Goal: Information Seeking & Learning: Understand process/instructions

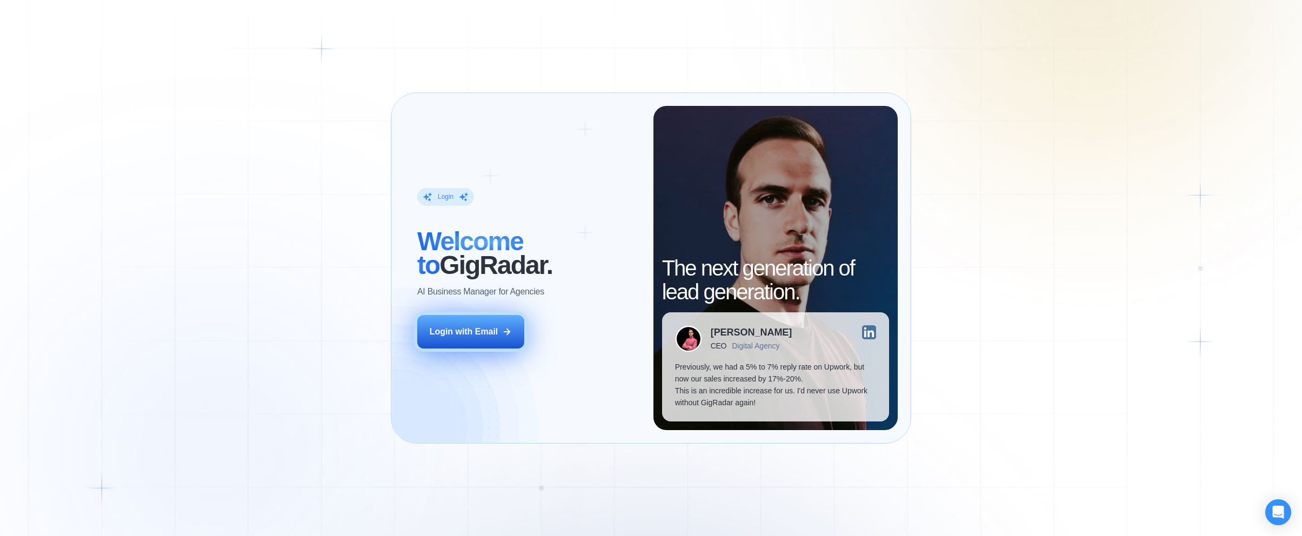
click at [447, 341] on button "Login with Email" at bounding box center [470, 332] width 107 height 34
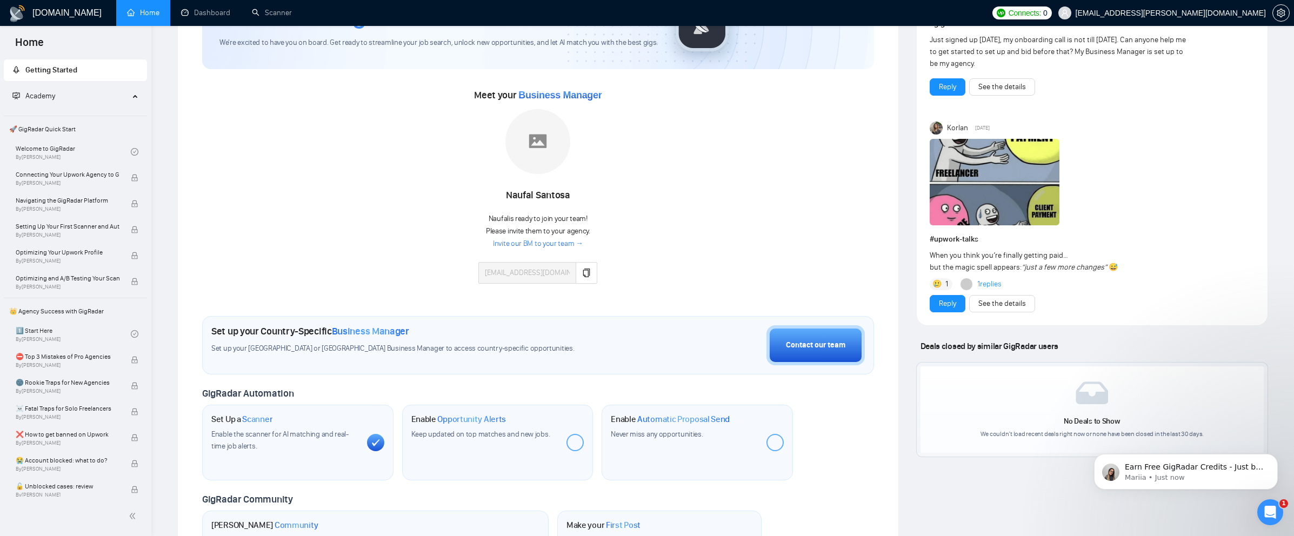
scroll to position [108, 0]
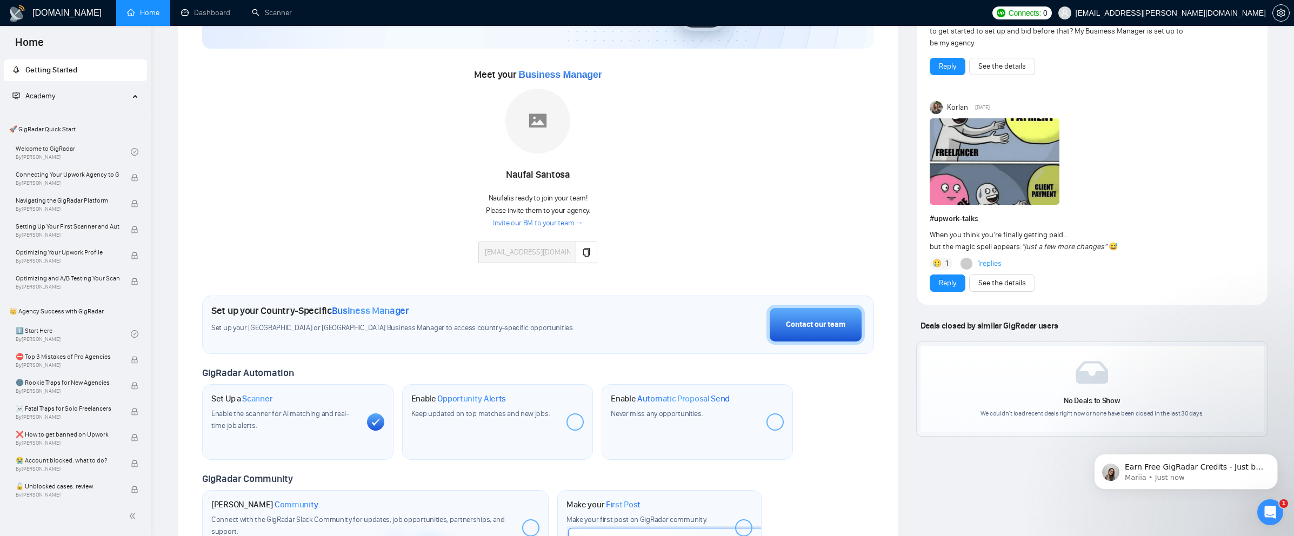
click at [564, 224] on link "Invite our BM to your team →" at bounding box center [538, 223] width 90 height 10
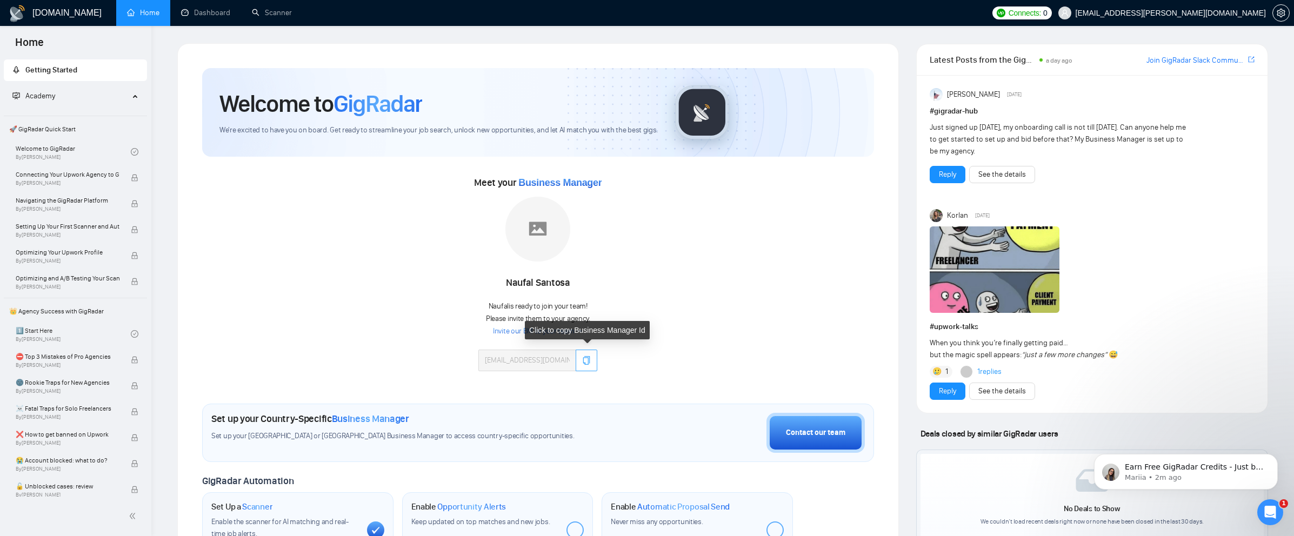
click at [585, 363] on icon "copy" at bounding box center [586, 360] width 9 height 9
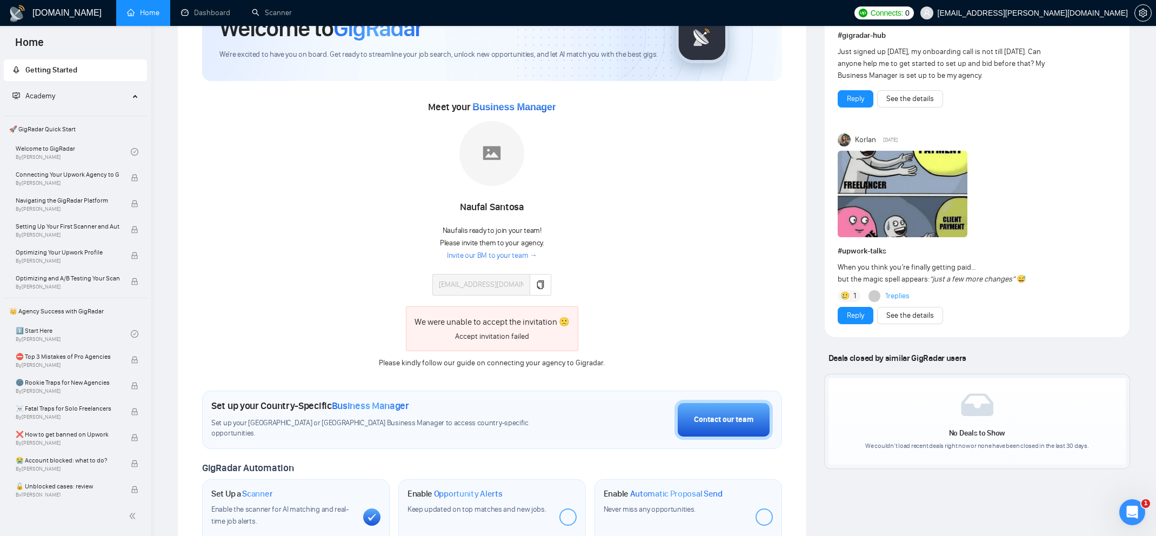
scroll to position [54, 0]
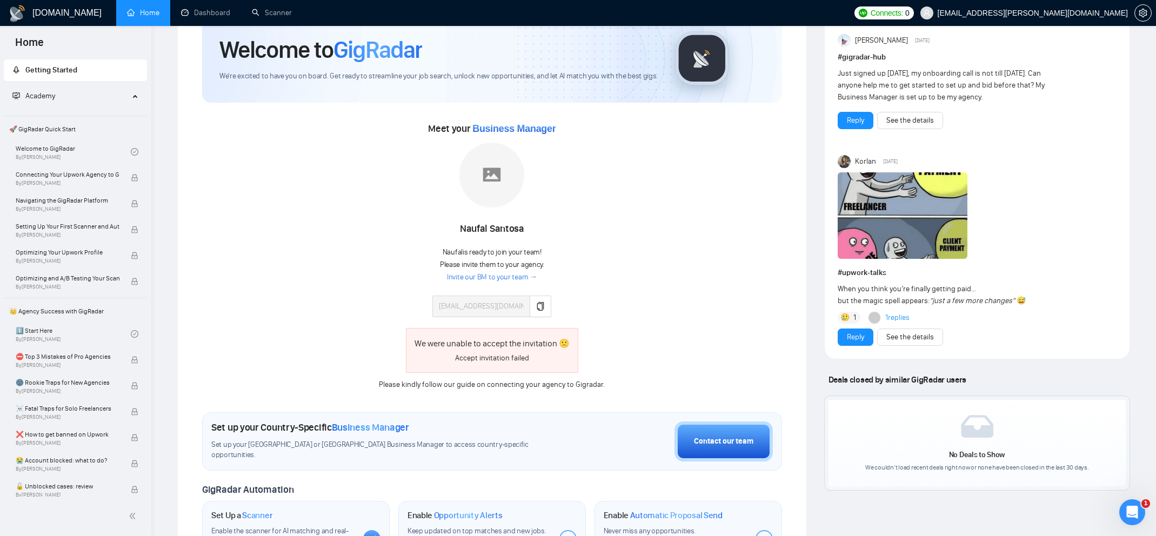
click at [556, 383] on div "Please kindly follow our guide on connecting your agency to [GEOGRAPHIC_DATA]." at bounding box center [492, 385] width 242 height 12
click at [470, 386] on link "our guide" at bounding box center [459, 384] width 31 height 9
click at [546, 311] on button "button" at bounding box center [541, 307] width 22 height 22
click at [209, 17] on link "Dashboard" at bounding box center [205, 12] width 49 height 9
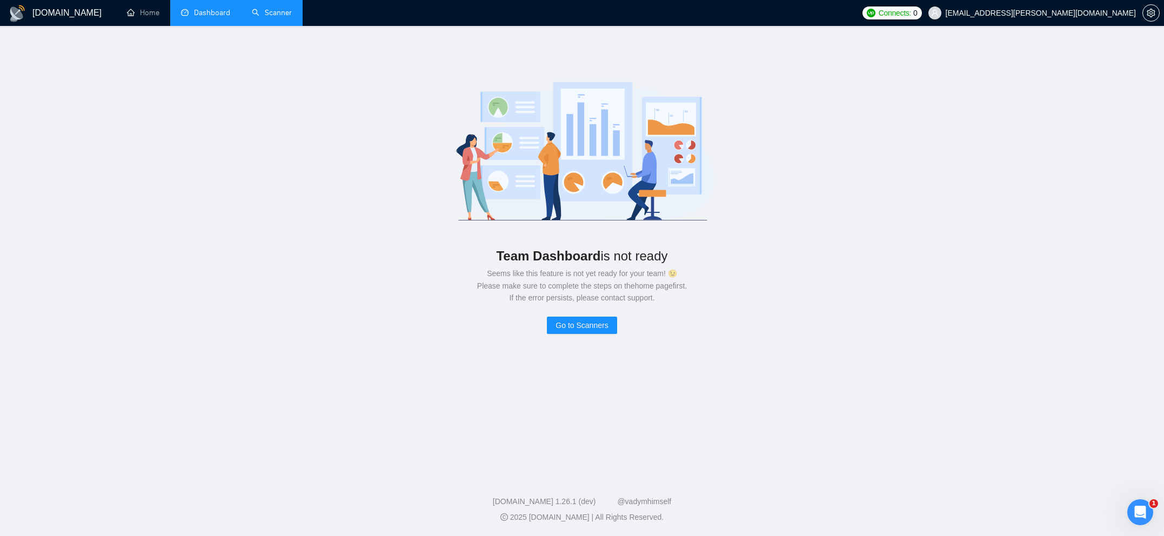
click at [254, 12] on link "Scanner" at bounding box center [272, 12] width 40 height 9
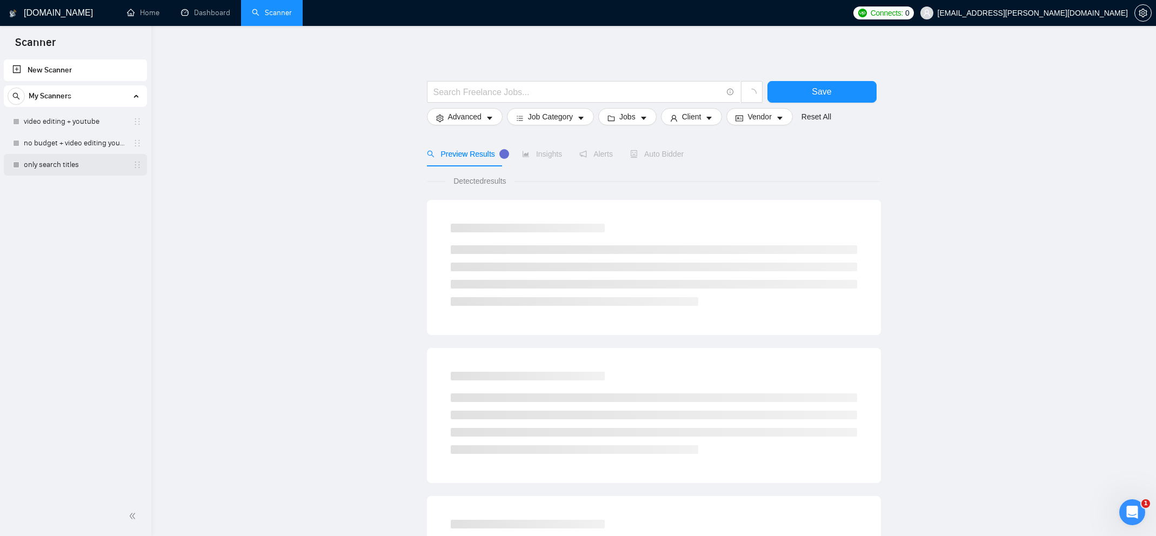
click at [71, 168] on link "only search titles" at bounding box center [75, 165] width 103 height 22
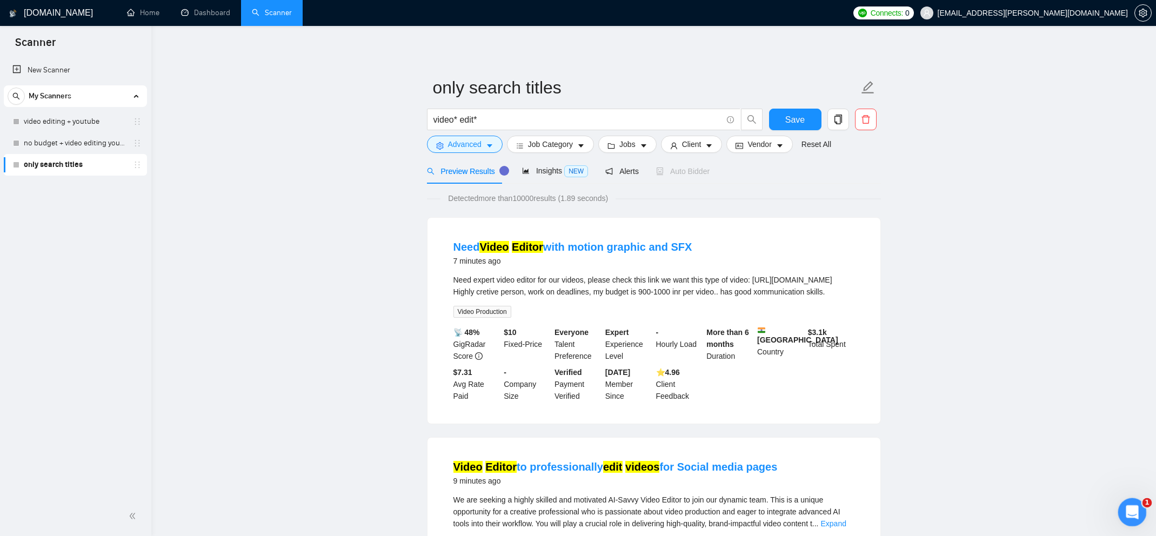
click at [1131, 511] on icon "Open Intercom Messenger" at bounding box center [1131, 511] width 18 height 18
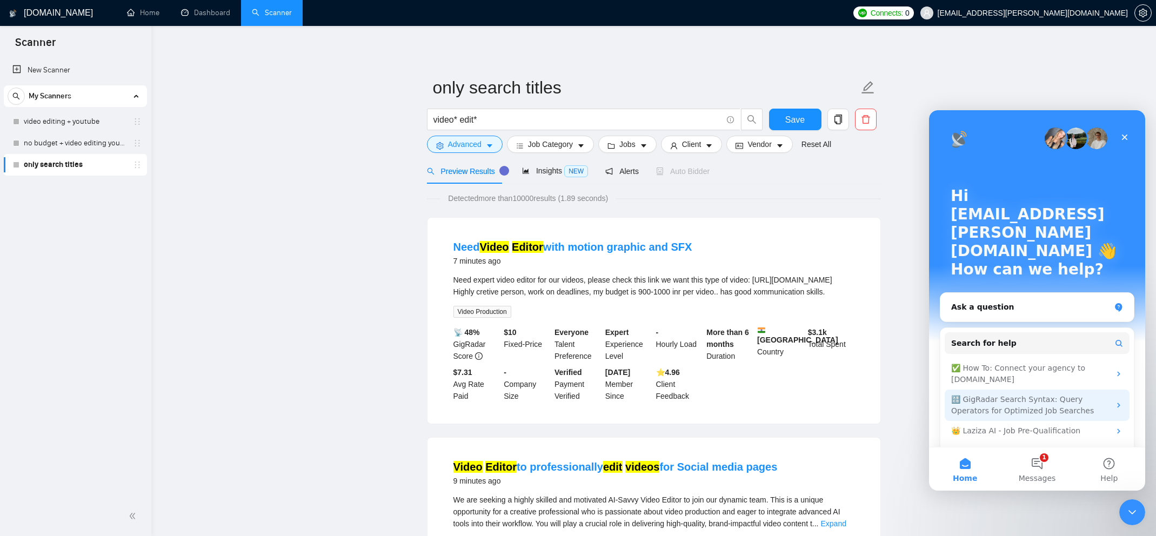
scroll to position [6, 0]
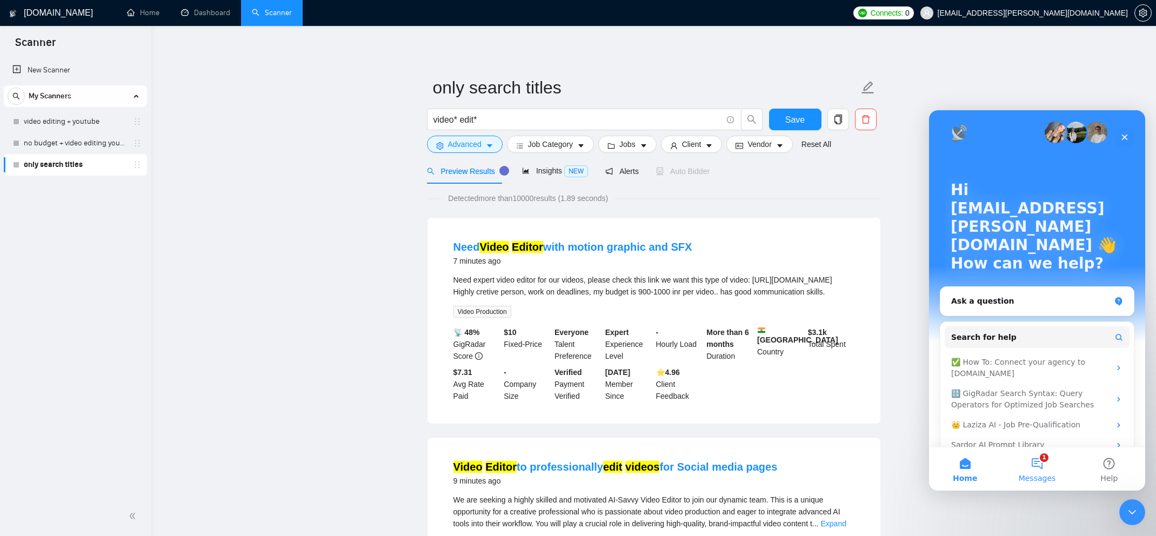
click at [1036, 458] on button "1 Messages" at bounding box center [1037, 469] width 72 height 43
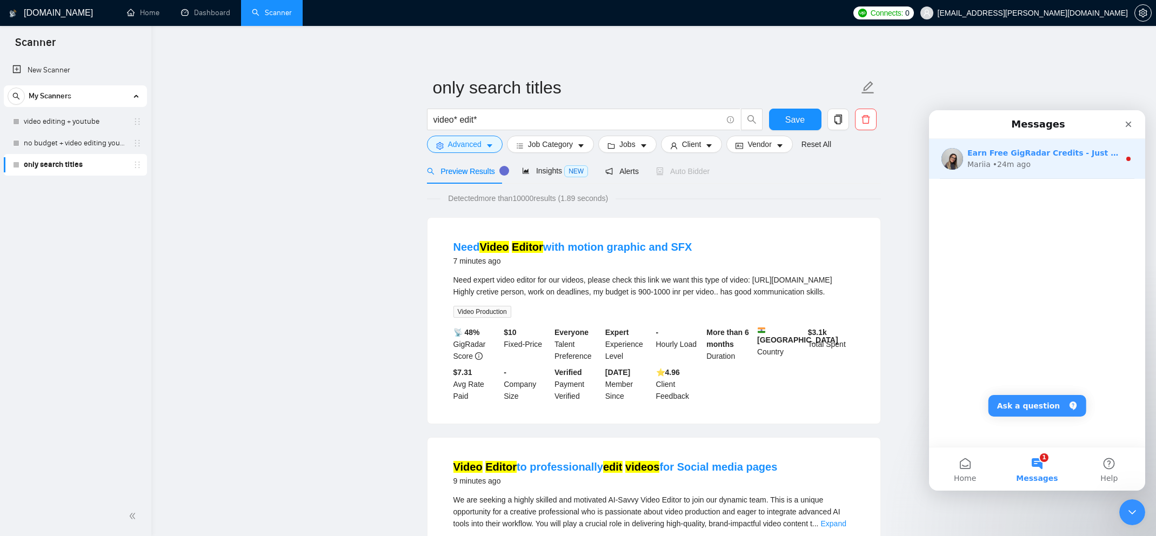
click at [1059, 170] on div "Earn Free GigRadar Credits - Just by Sharing Your Story! 💬 Want more credits fo…" at bounding box center [1037, 159] width 216 height 40
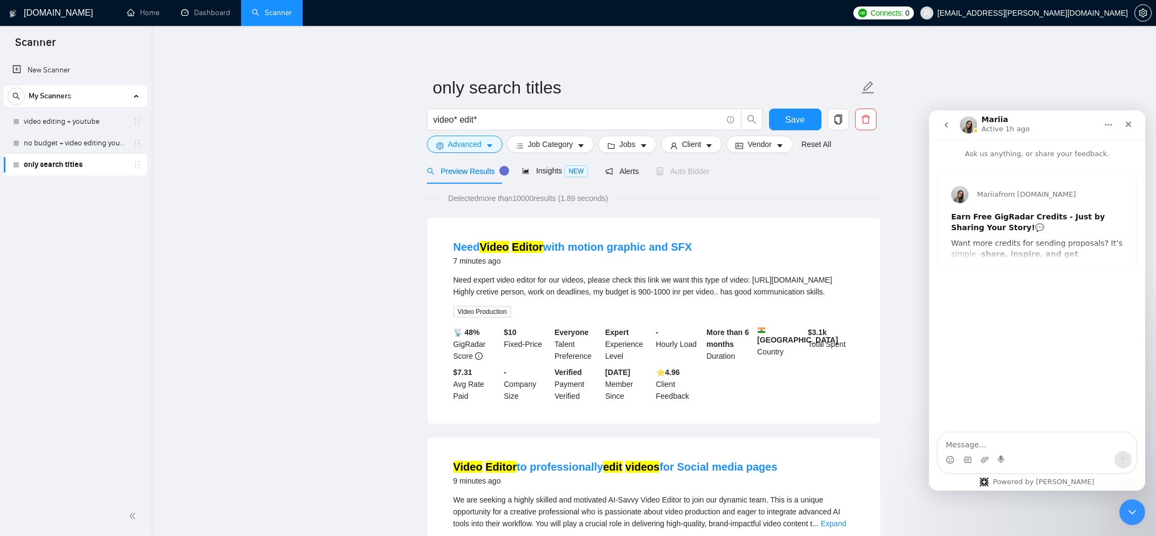
click at [942, 122] on button "go back" at bounding box center [946, 125] width 21 height 21
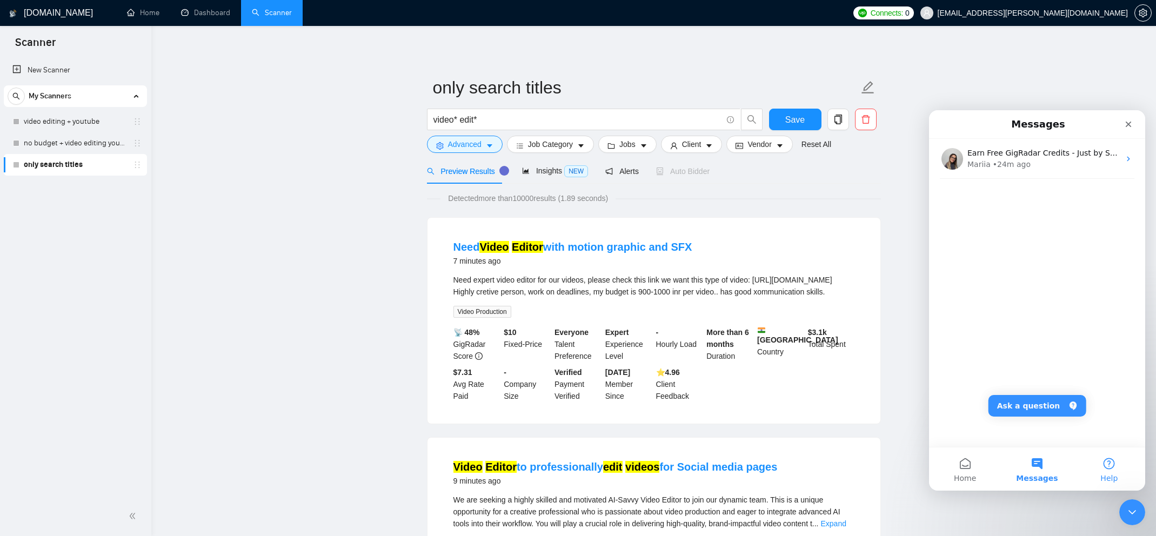
click at [1106, 475] on span "Help" at bounding box center [1109, 479] width 17 height 8
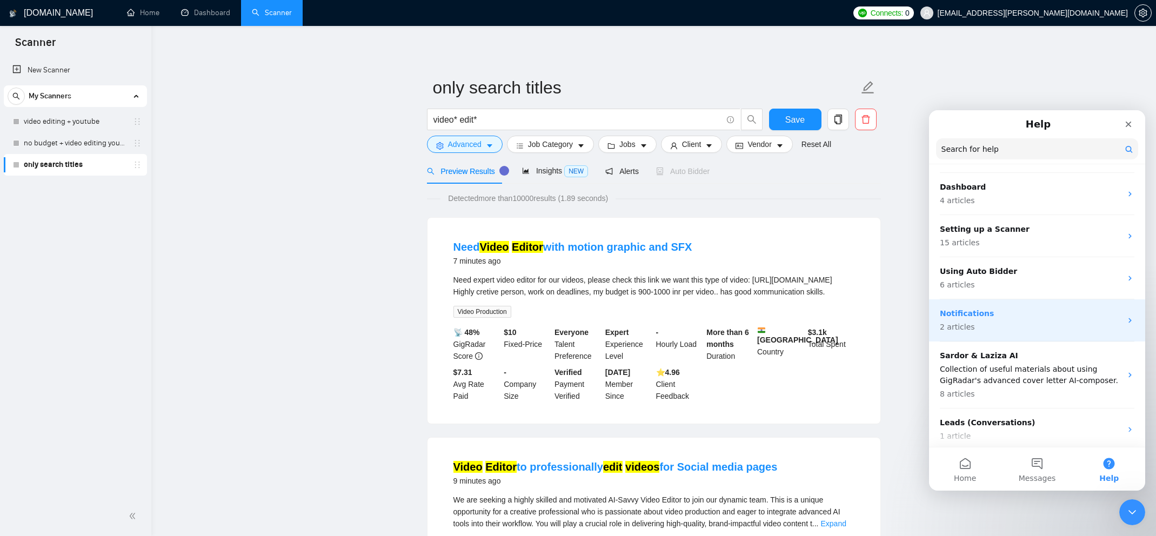
scroll to position [154, 0]
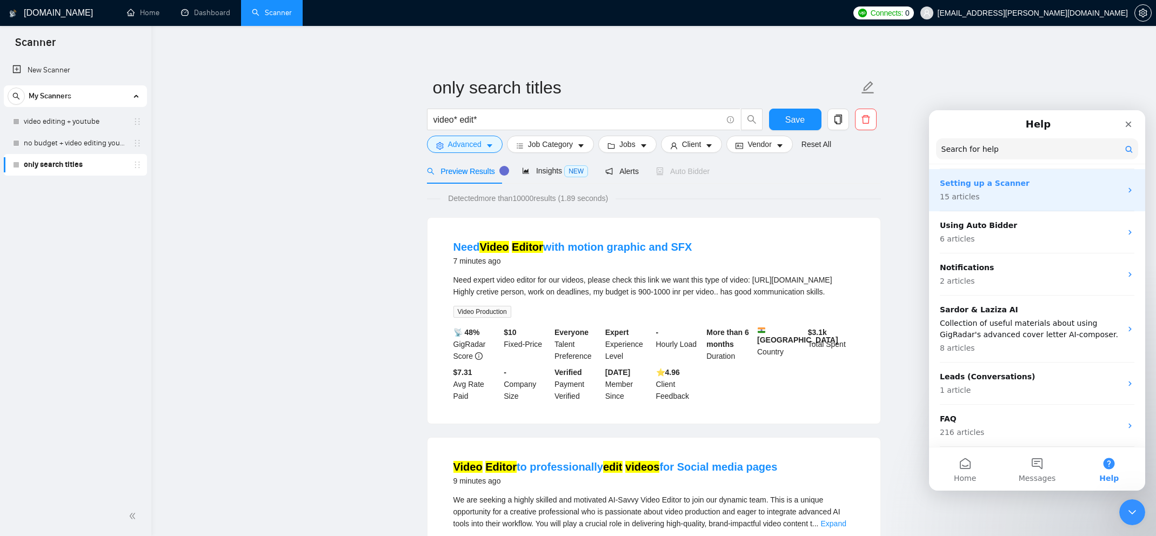
click at [1061, 192] on p "15 articles" at bounding box center [1031, 196] width 182 height 11
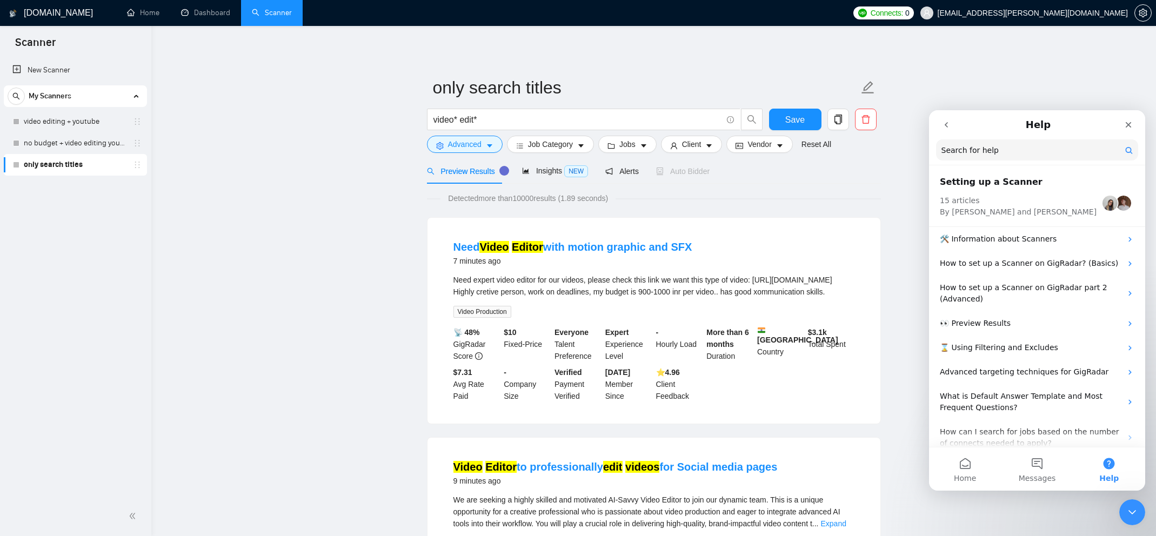
click at [945, 129] on button "go back" at bounding box center [946, 125] width 21 height 21
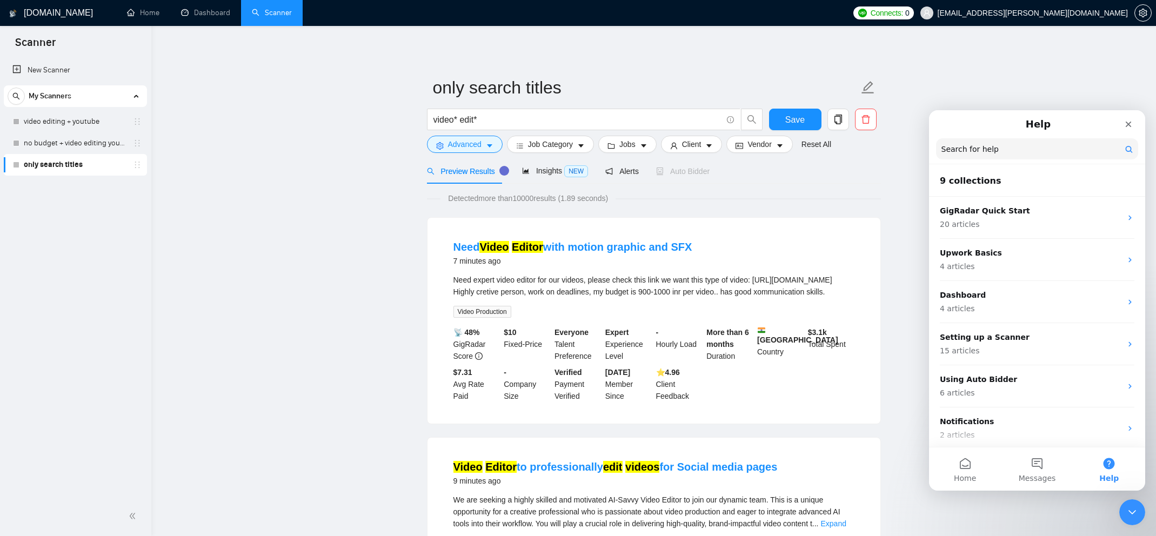
click at [1009, 152] on input "Search for help" at bounding box center [1037, 148] width 202 height 21
type input "business manager"
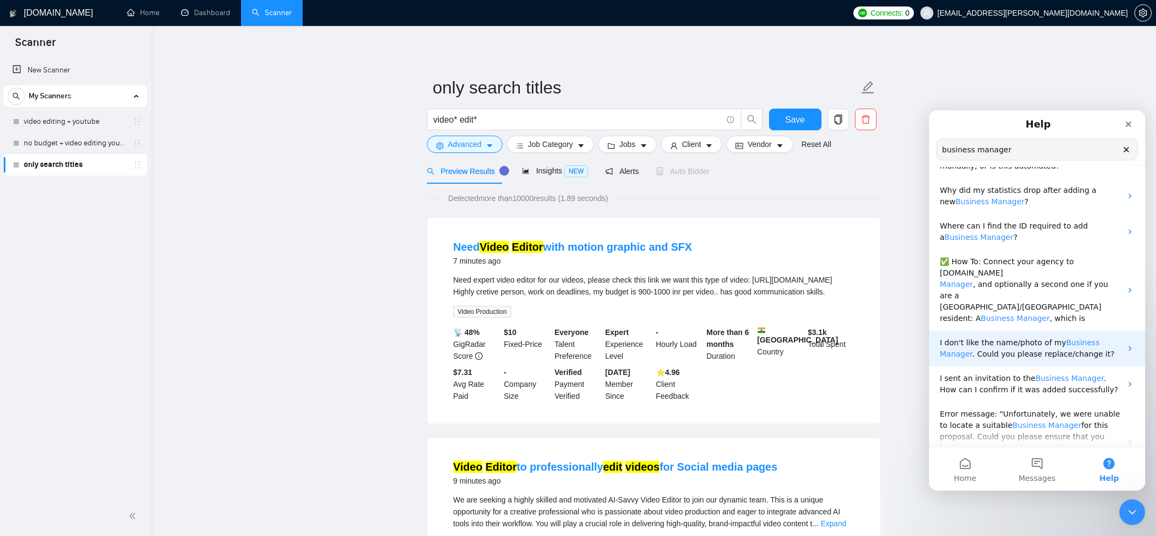
scroll to position [106, 0]
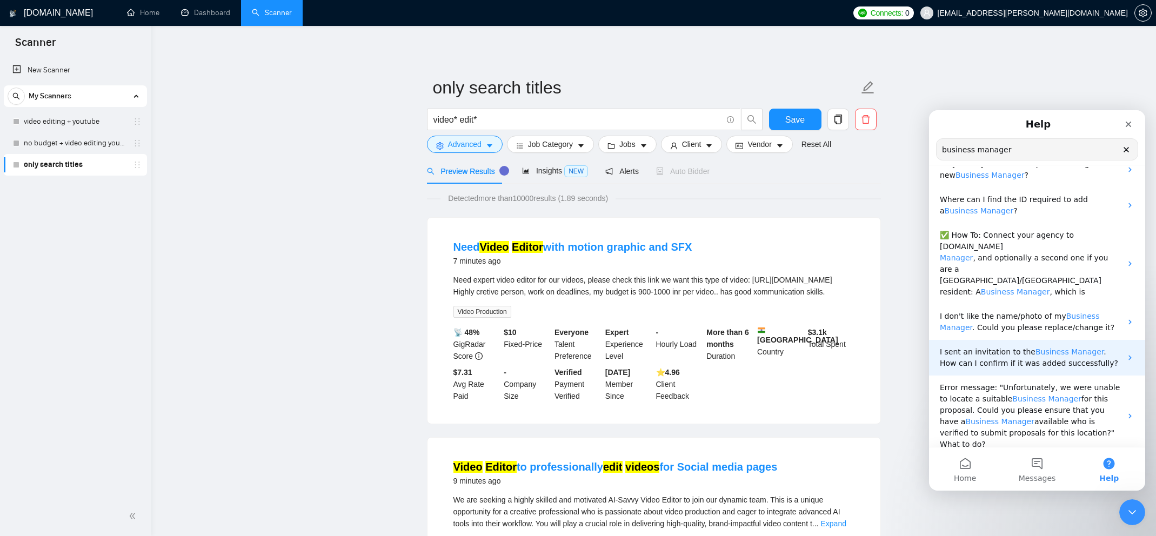
click at [1099, 346] on p "I sent an invitation to the Business Manager . How can I confirm if it was adde…" at bounding box center [1031, 357] width 182 height 23
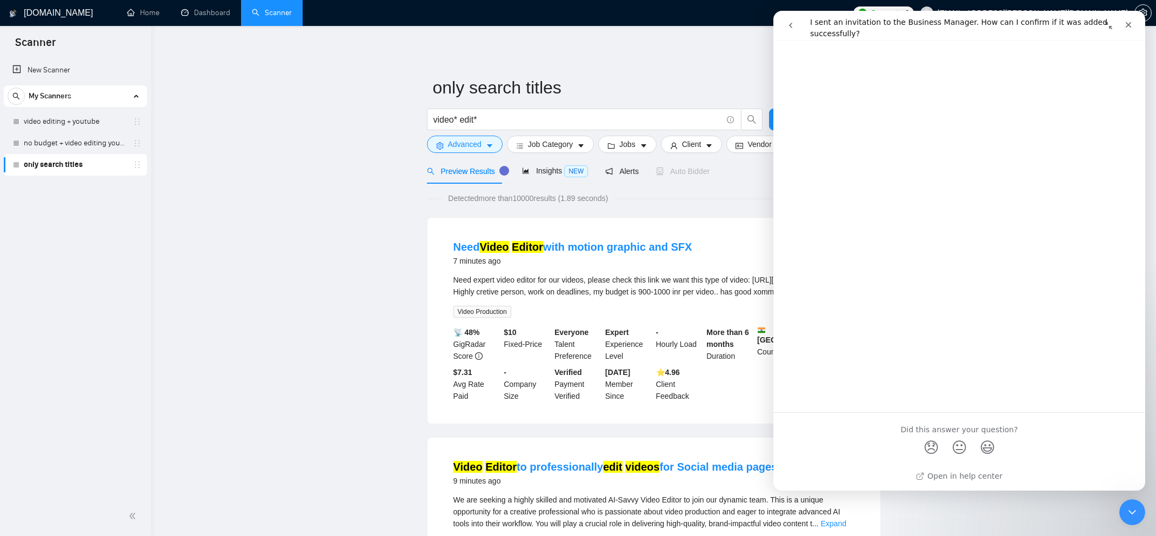
scroll to position [436, 0]
click at [959, 475] on link "Open in help center" at bounding box center [959, 474] width 86 height 9
click at [929, 452] on span "😞" at bounding box center [931, 445] width 21 height 29
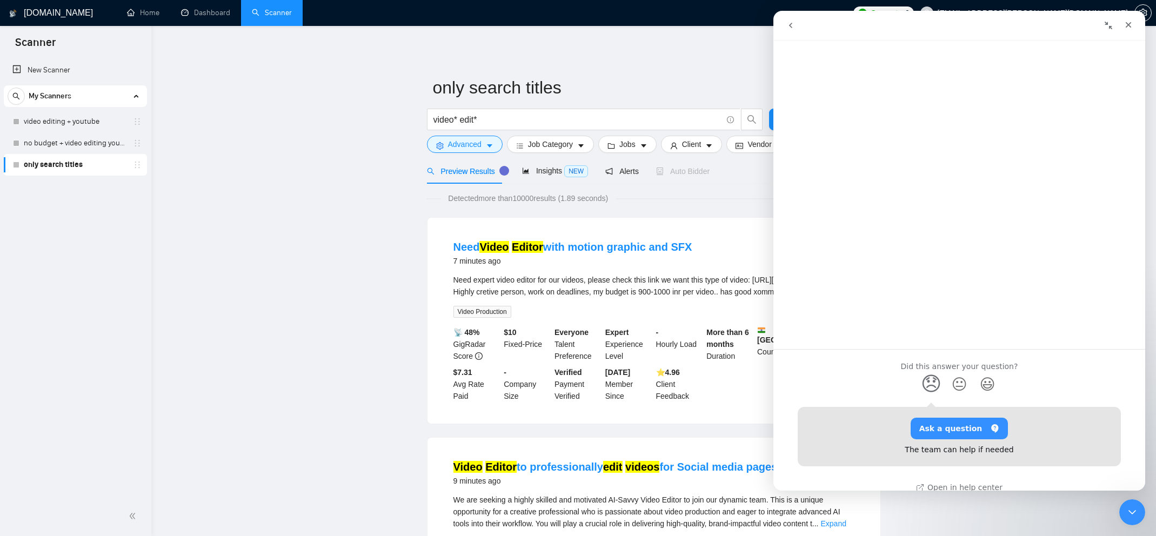
scroll to position [510, 0]
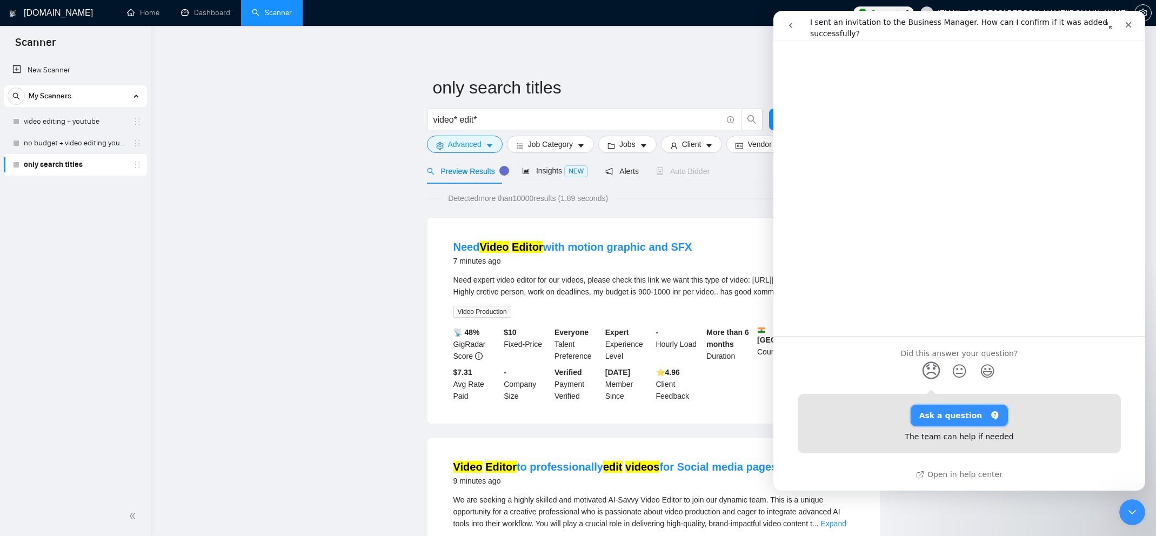
click at [978, 419] on button "Ask a question" at bounding box center [960, 416] width 98 height 22
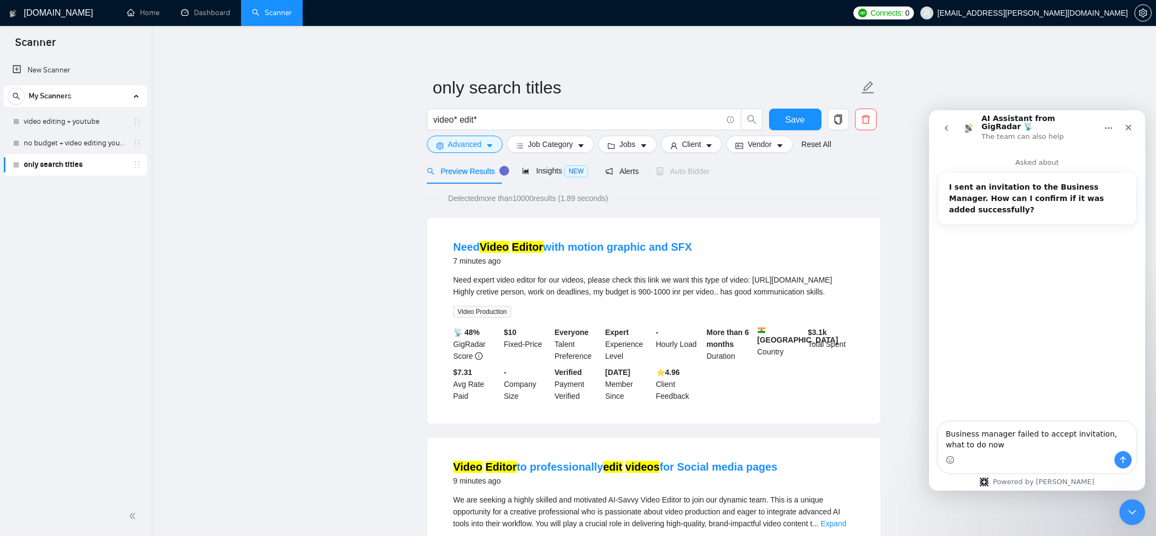
type textarea "Business manager failed to accept invitation, what to do now?"
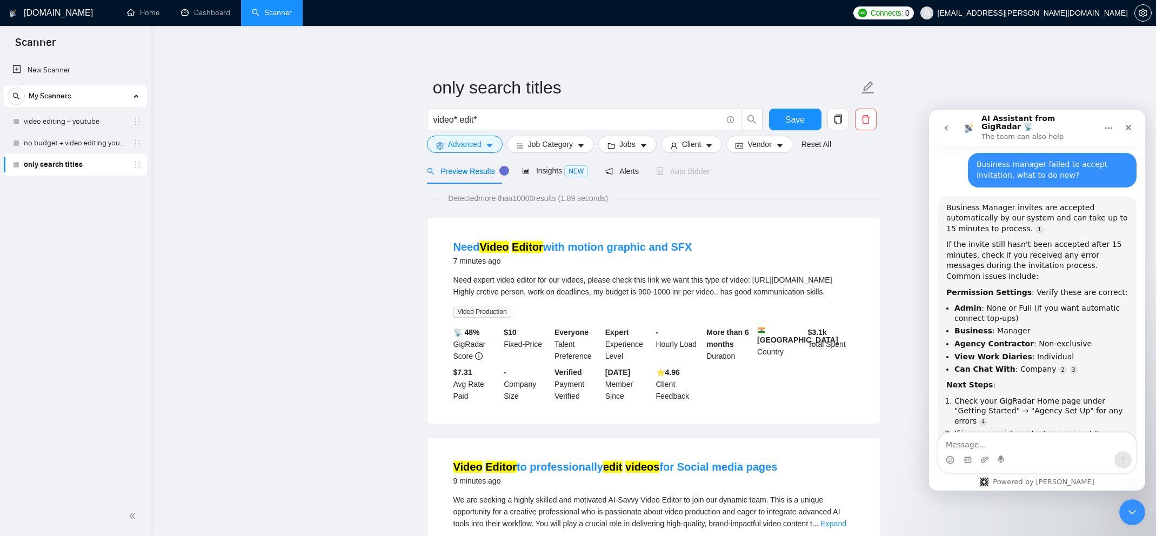
scroll to position [98, 0]
click at [137, 17] on link "Home" at bounding box center [143, 12] width 32 height 9
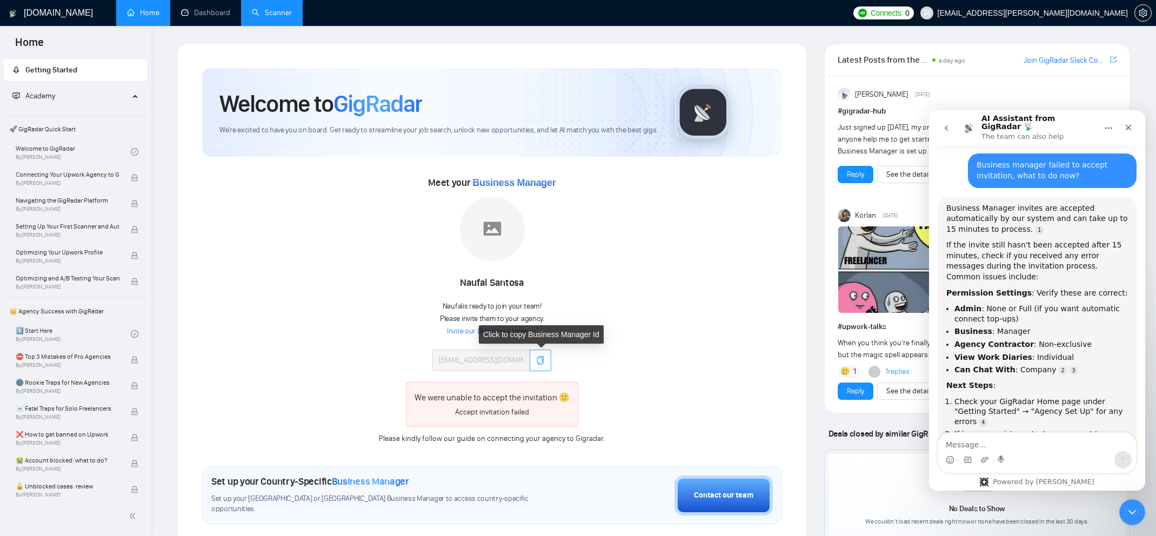
click at [544, 355] on button "button" at bounding box center [541, 361] width 22 height 22
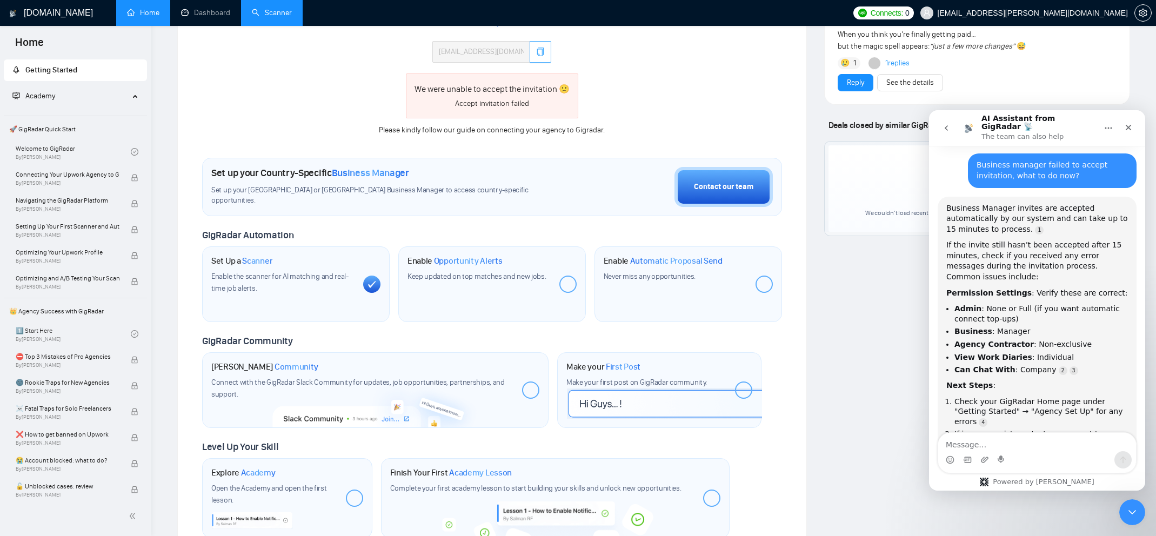
scroll to position [324, 0]
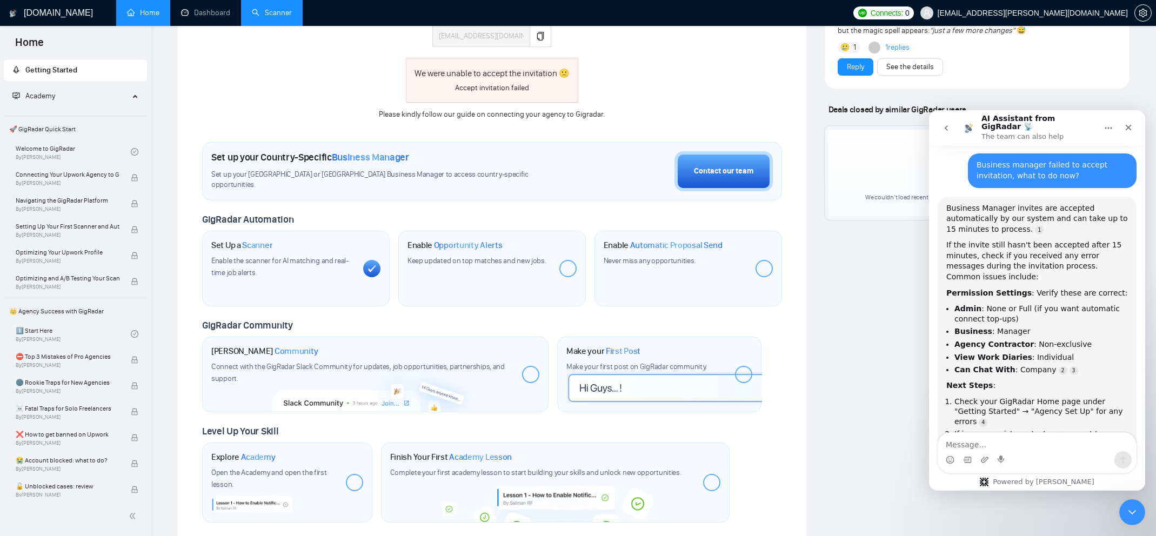
click at [526, 377] on div at bounding box center [530, 374] width 17 height 17
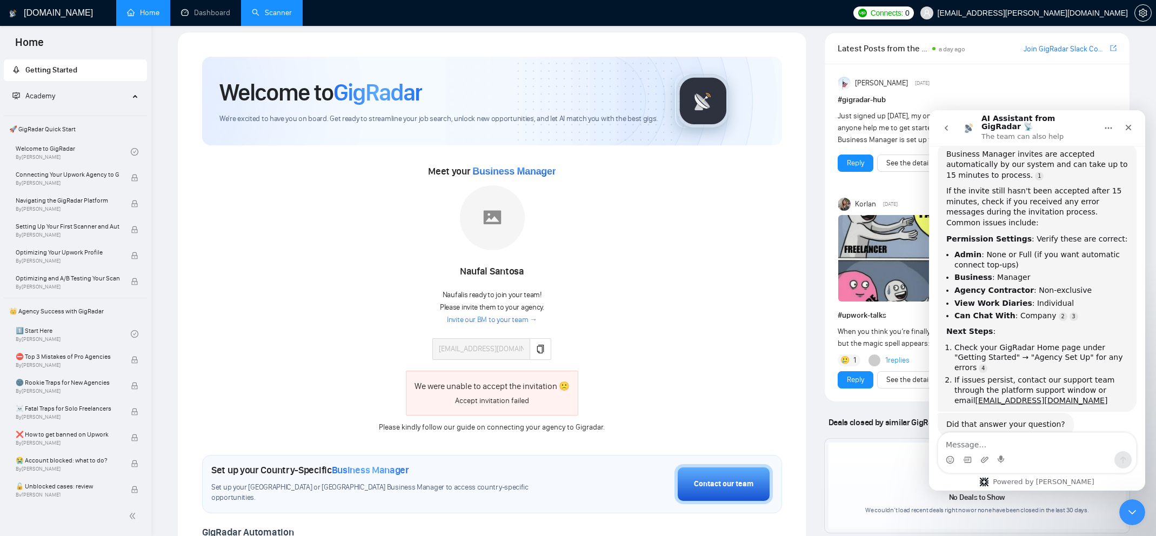
scroll to position [0, 0]
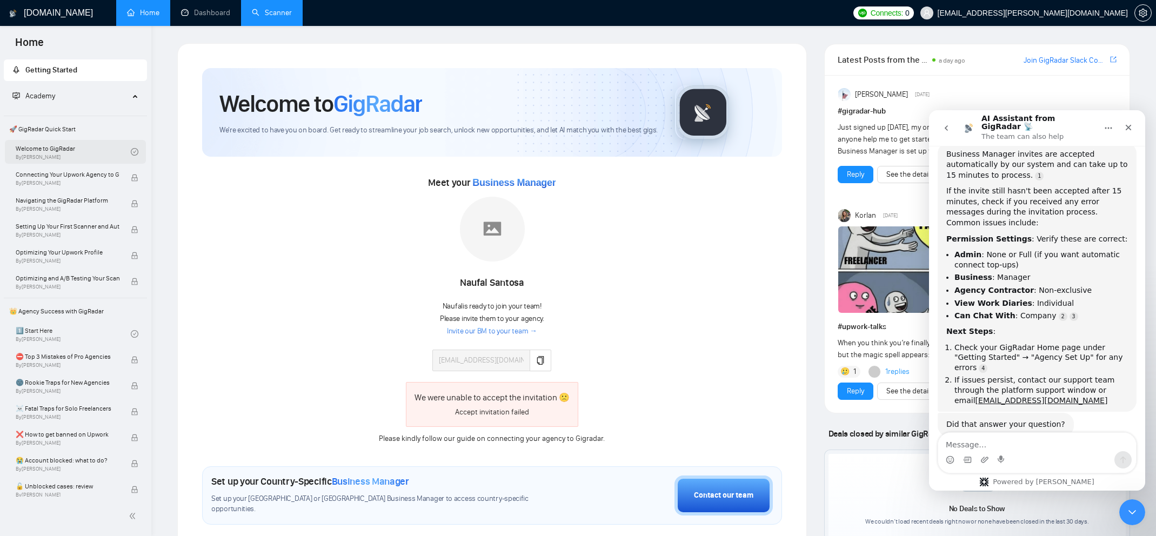
click at [79, 151] on link "Welcome to GigRadar By Vlad Timinsky" at bounding box center [73, 152] width 115 height 24
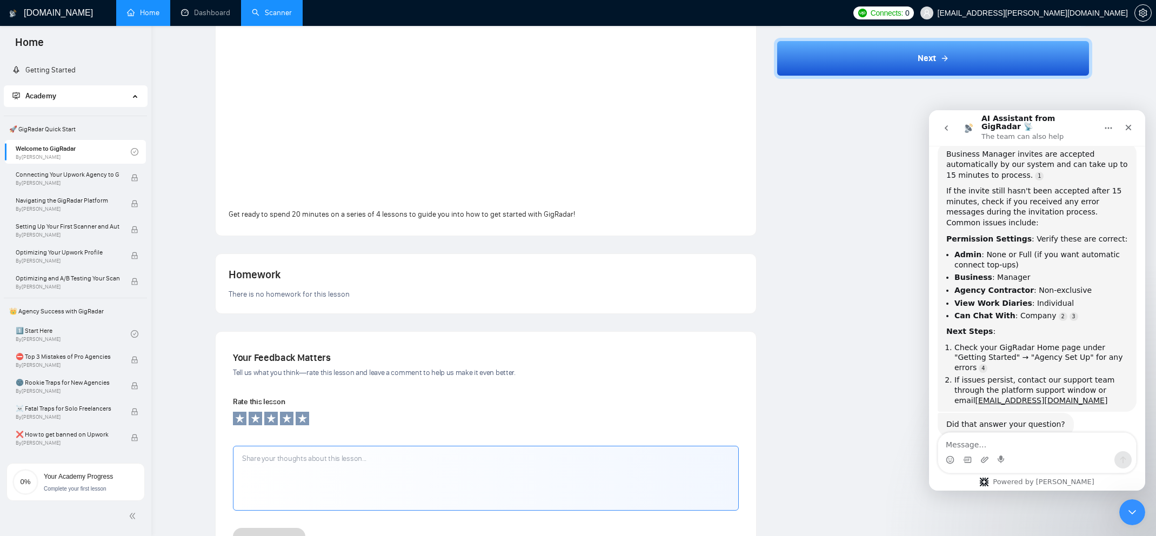
scroll to position [270, 0]
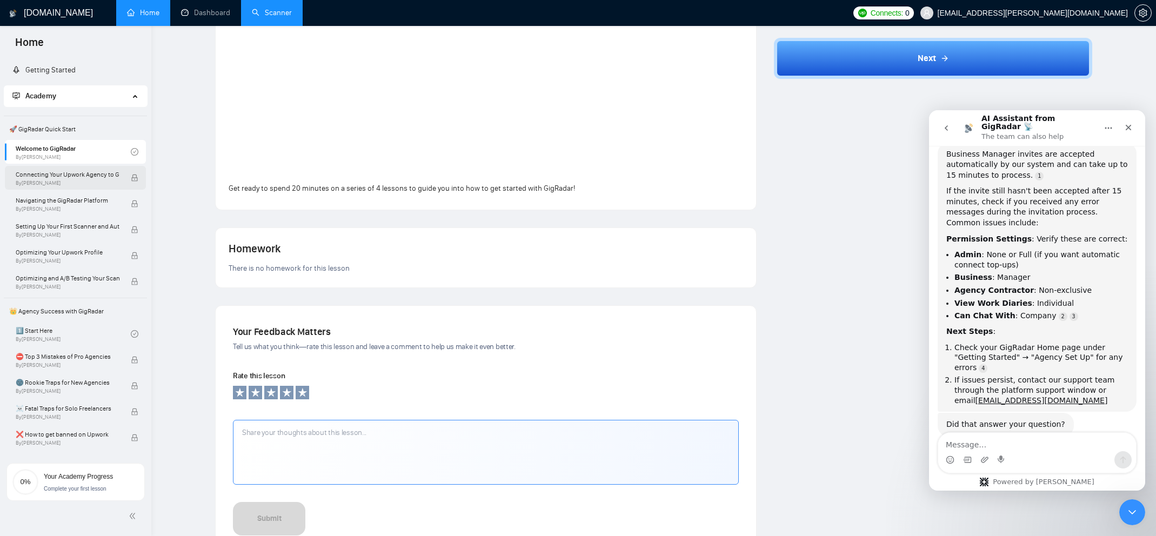
click at [105, 172] on span "Connecting Your Upwork Agency to GigRadar" at bounding box center [68, 174] width 104 height 11
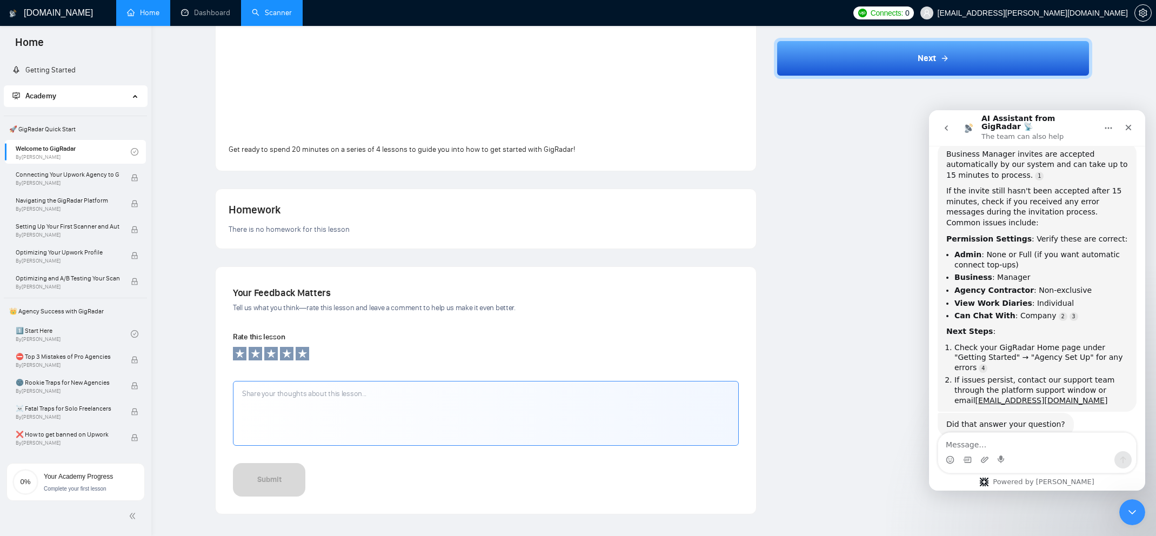
scroll to position [388, 0]
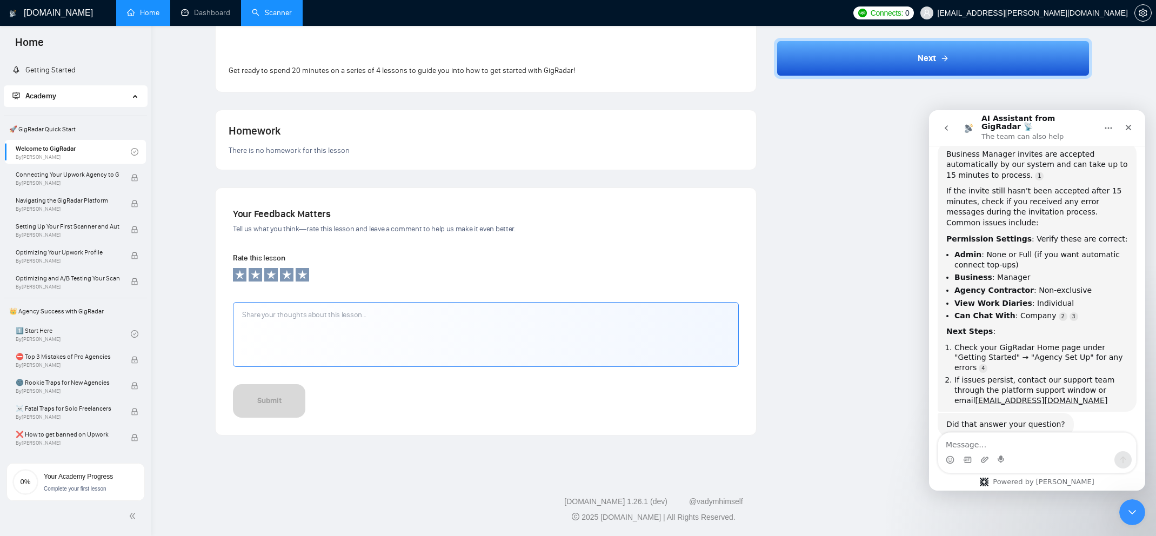
drag, startPoint x: 408, startPoint y: 245, endPoint x: 302, endPoint y: 267, distance: 108.7
click at [406, 246] on div "Your Feedback Matters Tell us what you think—rate this lesson and leave a comme…" at bounding box center [486, 311] width 506 height 212
click at [306, 270] on icon at bounding box center [302, 274] width 11 height 11
click at [272, 408] on div "Submit" at bounding box center [269, 404] width 24 height 12
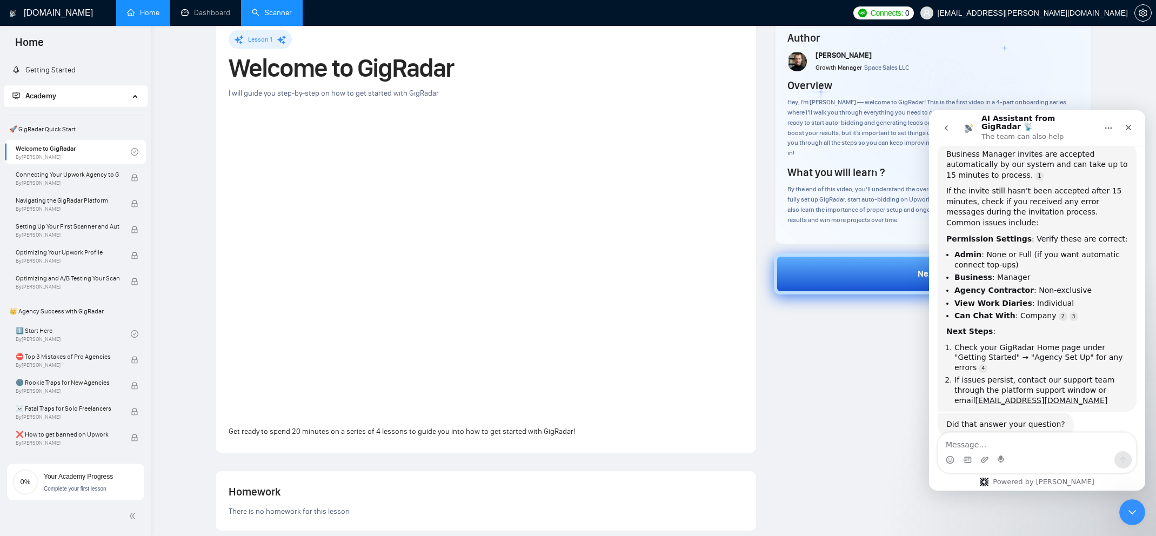
scroll to position [54, 0]
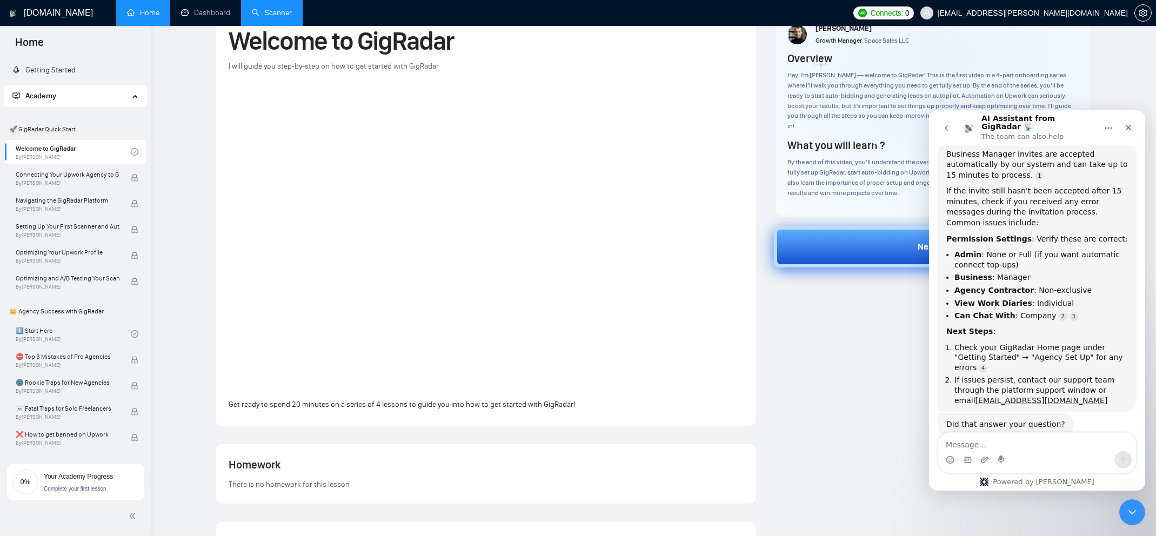
click at [881, 244] on button "Next" at bounding box center [933, 246] width 318 height 41
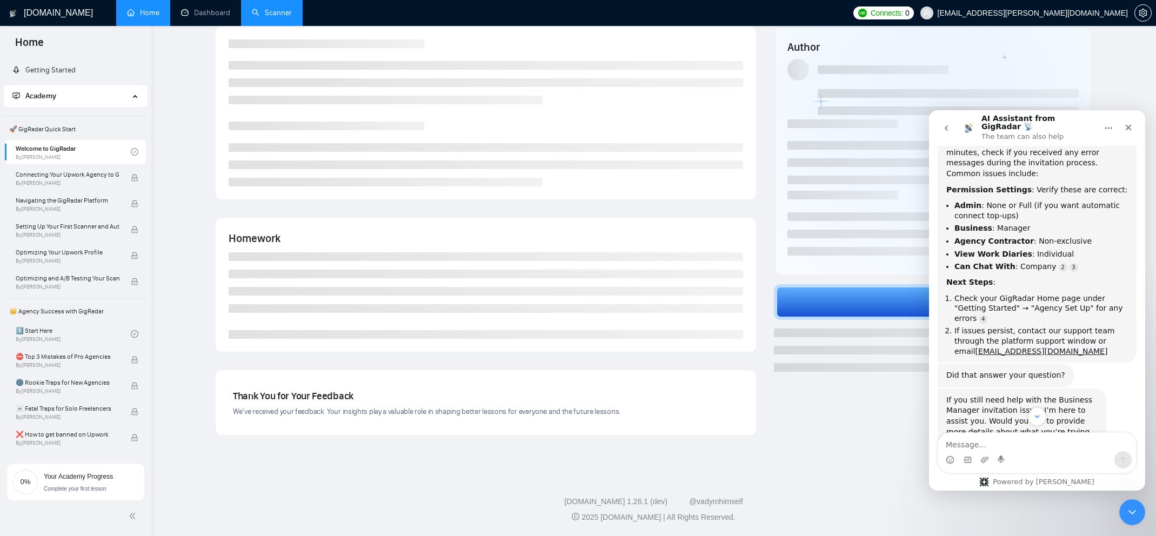
scroll to position [209, 0]
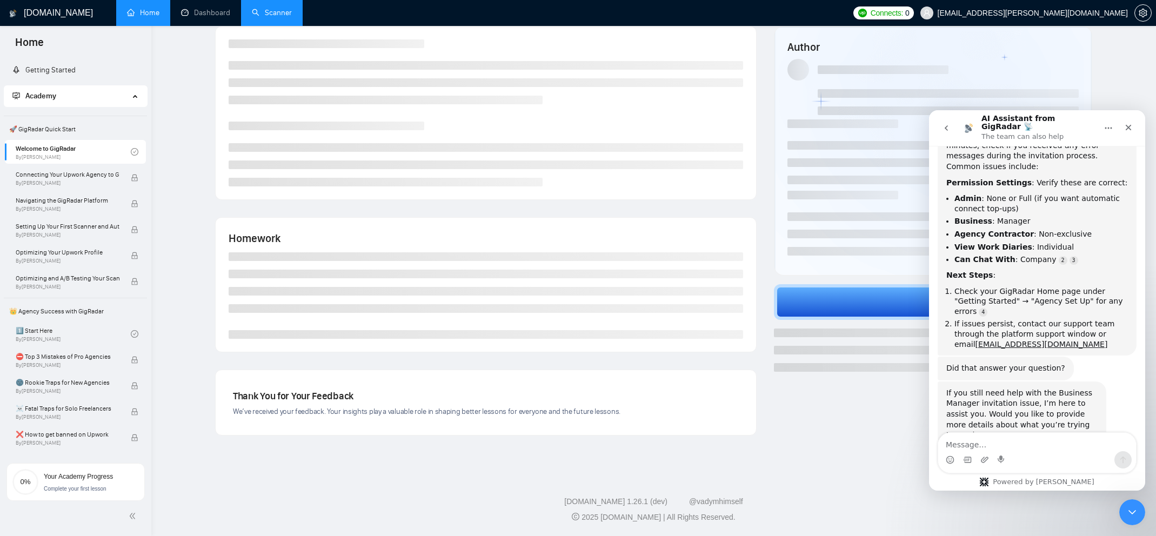
scroll to position [52, 0]
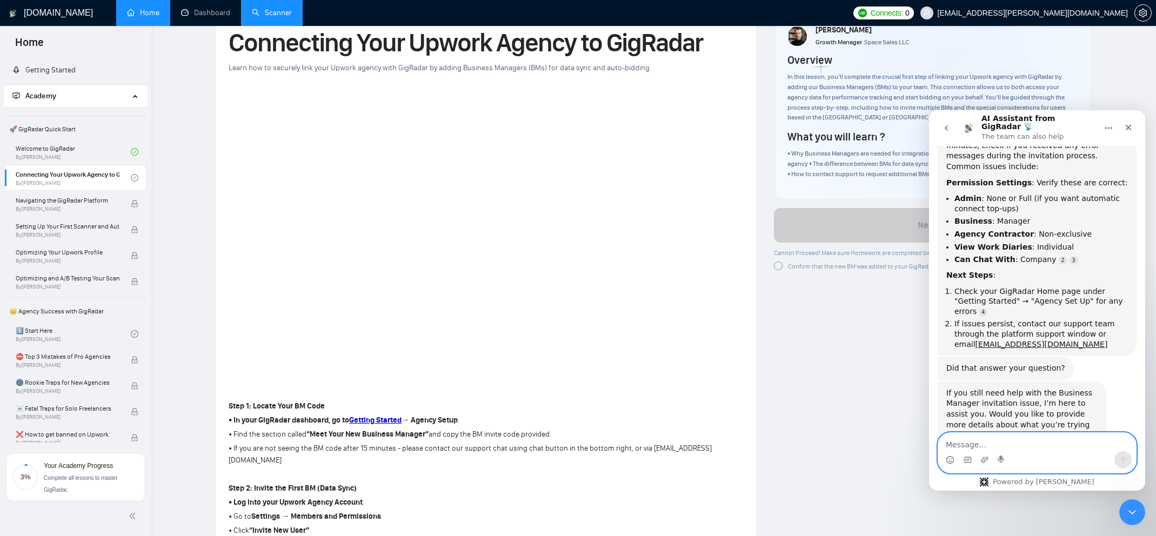
click at [1063, 447] on textarea "Message…" at bounding box center [1037, 442] width 198 height 18
type textarea "Yes"
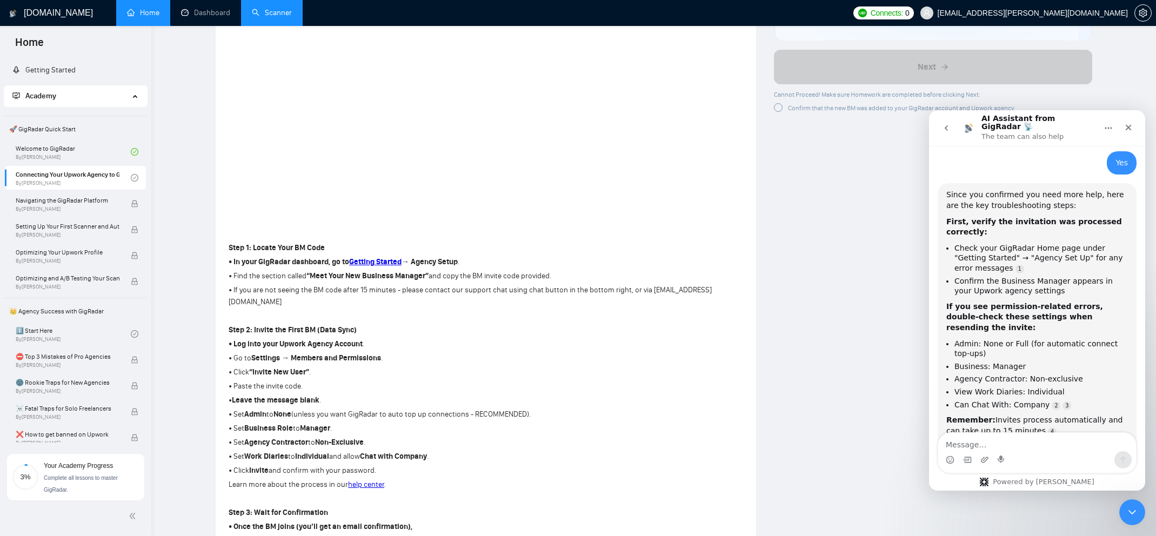
scroll to position [0, 0]
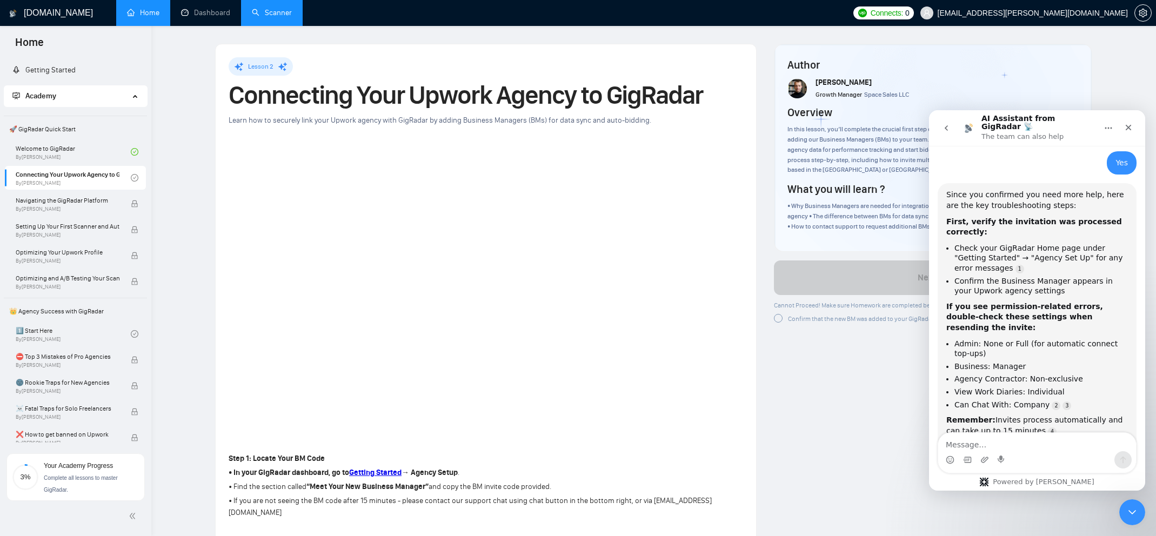
click at [221, 384] on div "Lesson 2 Connecting Your Upwork Agency to GigRadar Learn how to securely link y…" at bounding box center [486, 464] width 541 height 841
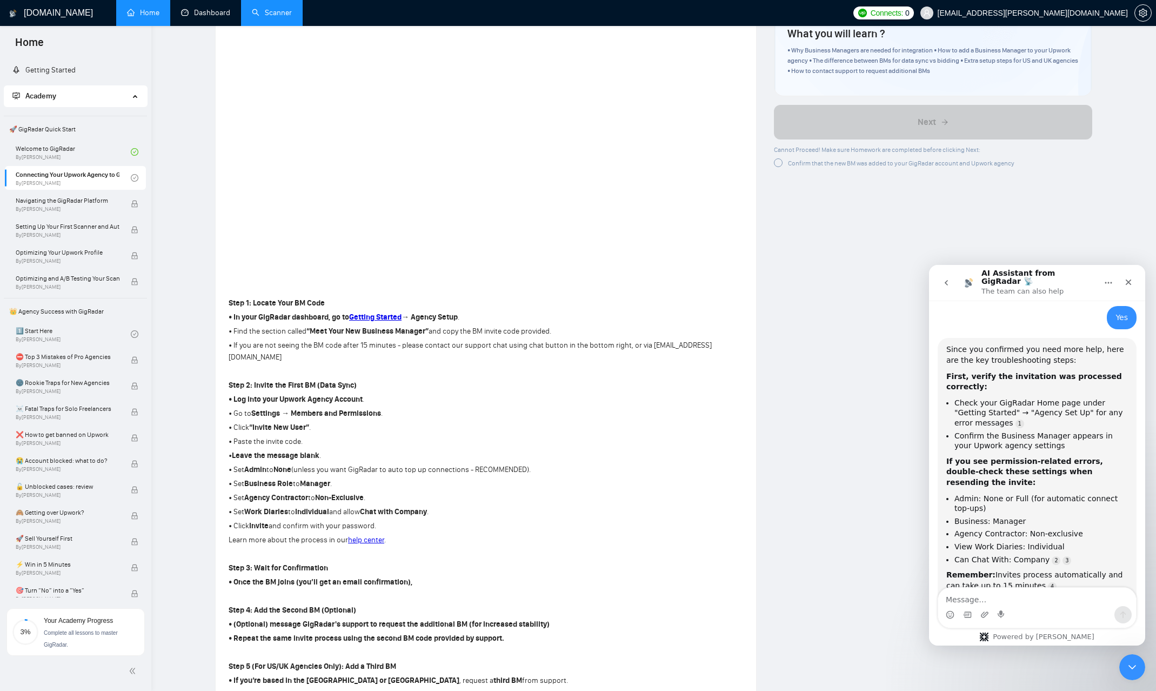
scroll to position [162, 0]
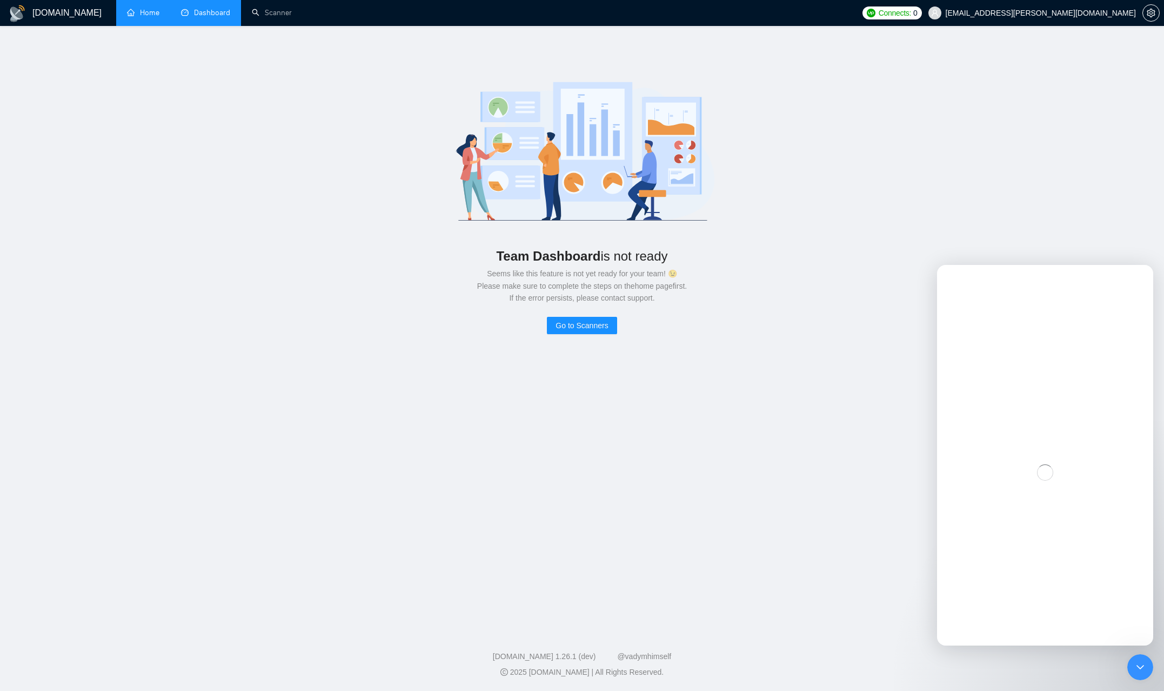
click at [156, 9] on link "Home" at bounding box center [143, 12] width 32 height 9
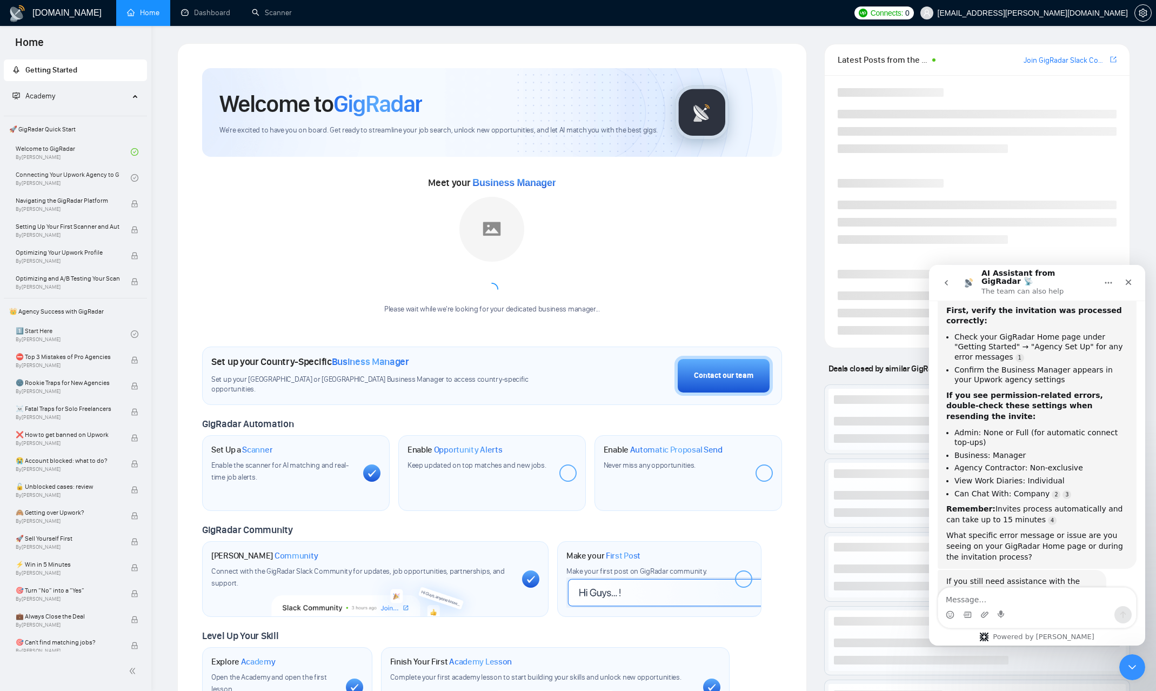
scroll to position [582, 0]
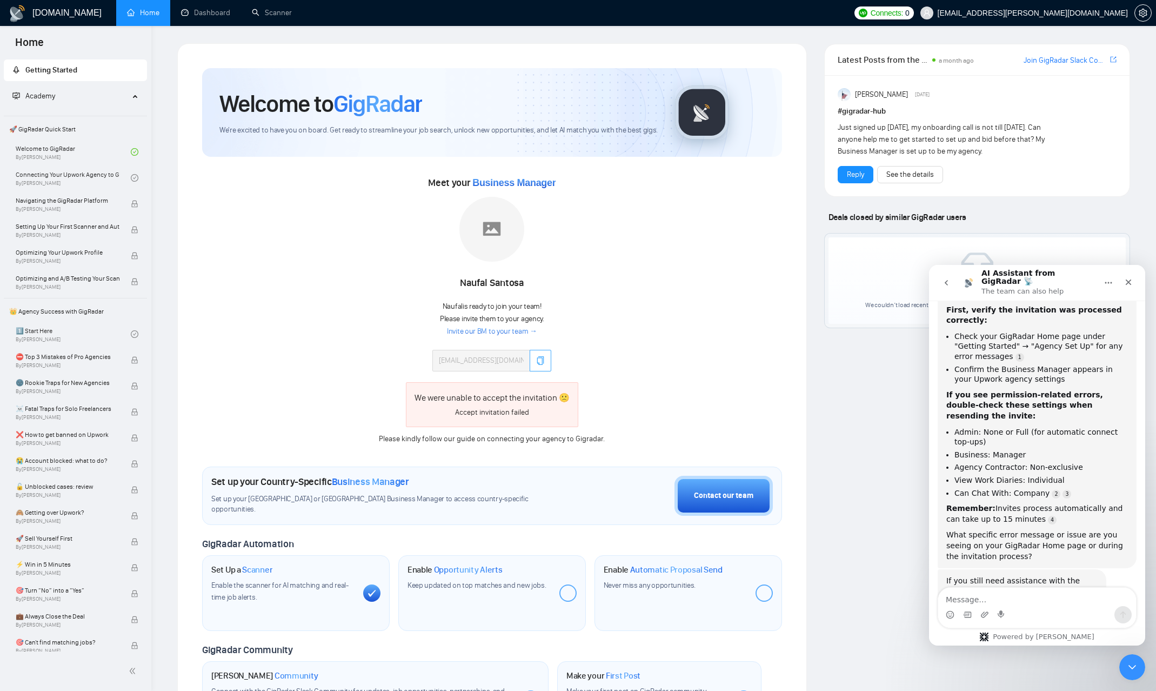
click at [546, 356] on button "button" at bounding box center [541, 361] width 22 height 22
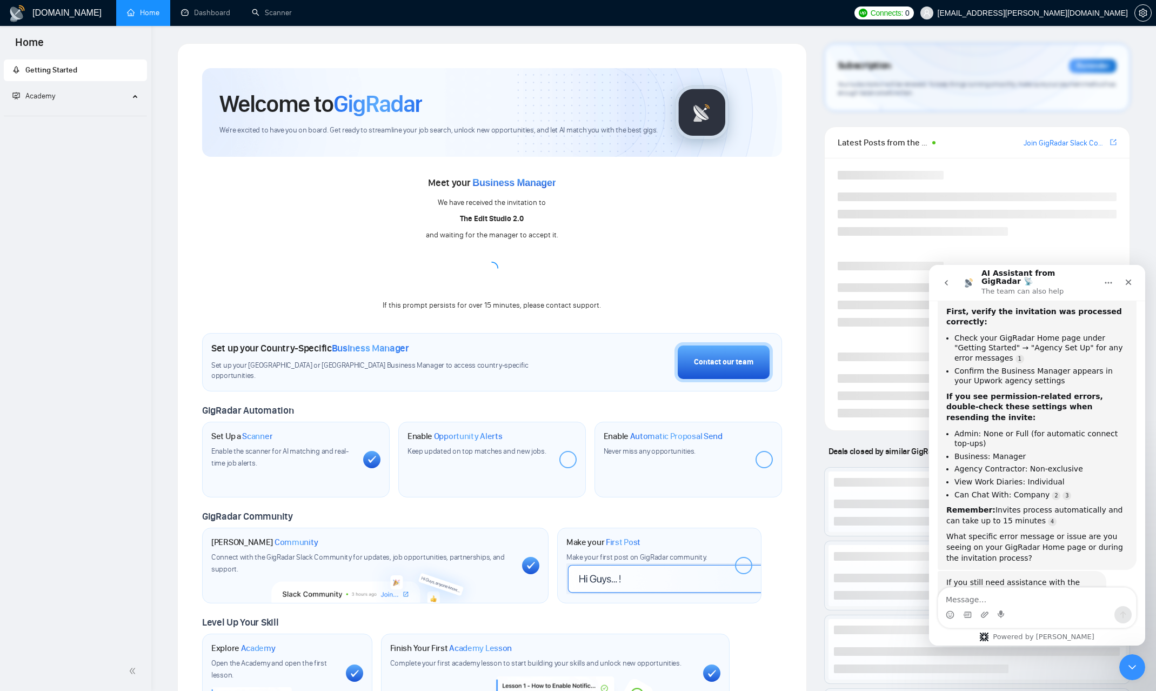
scroll to position [582, 0]
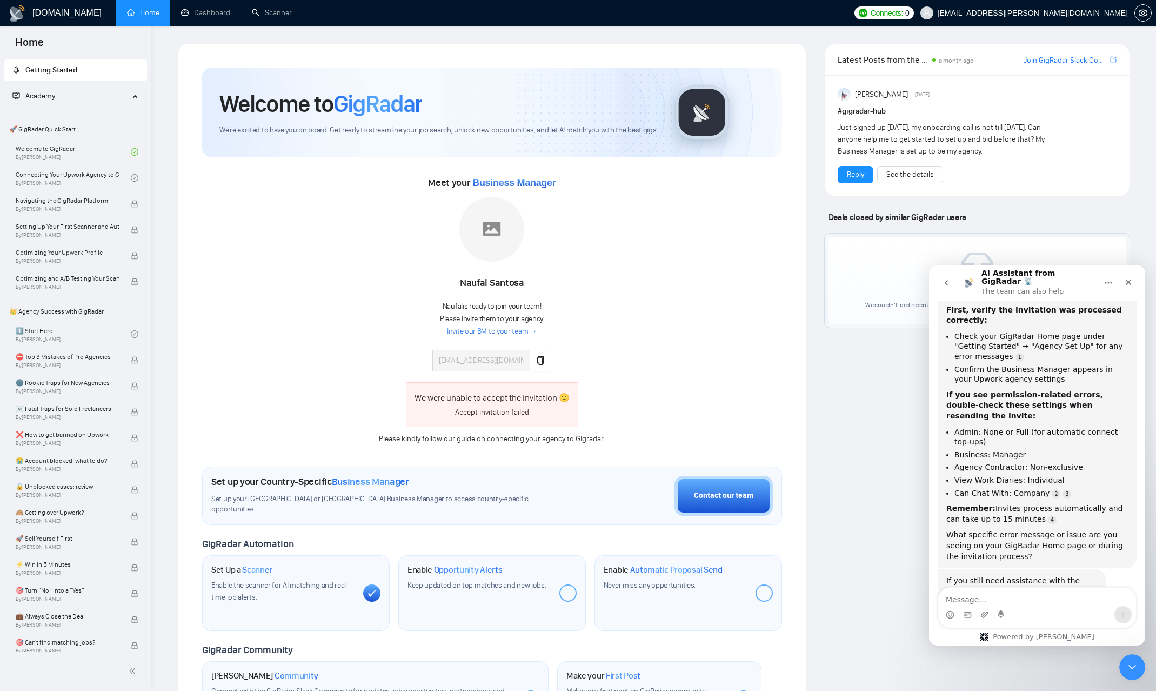
click at [616, 347] on div "Meet your Business Manager [PERSON_NAME] is ready to join your team! Please inv…" at bounding box center [492, 309] width 580 height 271
